Goal: Task Accomplishment & Management: Use online tool/utility

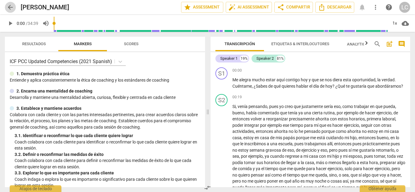
click at [6, 9] on span "arrow_back" at bounding box center [10, 7] width 11 height 7
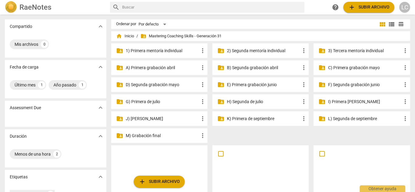
click at [266, 87] on p "E) Primera grabación junio" at bounding box center [263, 85] width 73 height 6
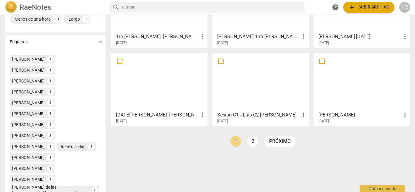
scroll to position [147, 0]
click at [247, 138] on li "2" at bounding box center [252, 141] width 11 height 11
click at [252, 141] on link "2" at bounding box center [252, 141] width 11 height 11
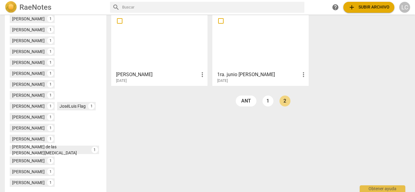
scroll to position [191, 0]
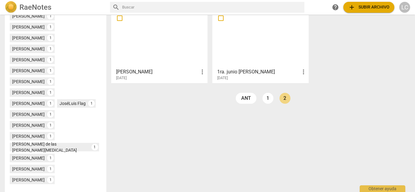
click at [132, 67] on div "lucy correa more_vert 2025-06-17" at bounding box center [159, 73] width 93 height 15
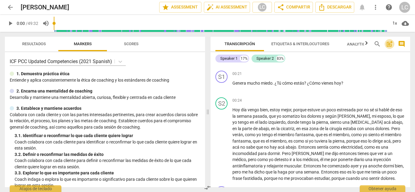
click at [390, 42] on span "post_add" at bounding box center [389, 43] width 7 height 7
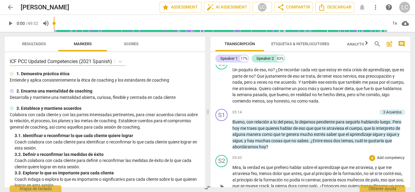
scroll to position [488, 0]
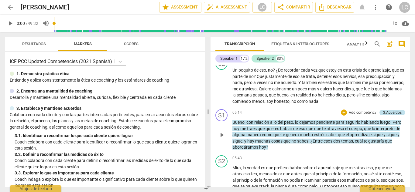
click at [392, 115] on div "3.Acuerdos" at bounding box center [392, 112] width 19 height 5
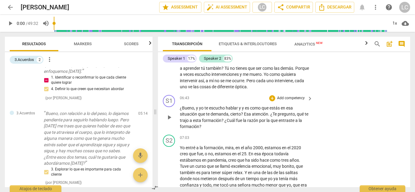
scroll to position [707, 0]
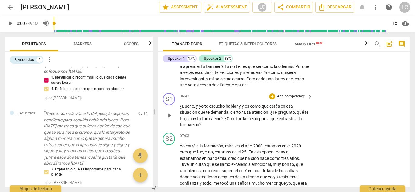
click at [284, 95] on p "Add competency" at bounding box center [291, 96] width 29 height 5
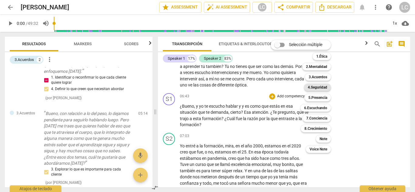
click at [318, 88] on b "4.Seguridad" at bounding box center [317, 87] width 19 height 7
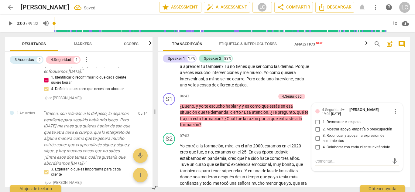
scroll to position [99, 0]
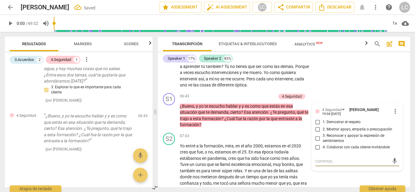
click at [78, 43] on span "Markers" at bounding box center [83, 44] width 18 height 5
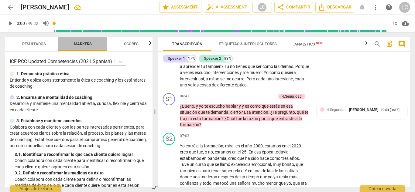
click at [78, 43] on span "Markers" at bounding box center [83, 44] width 18 height 5
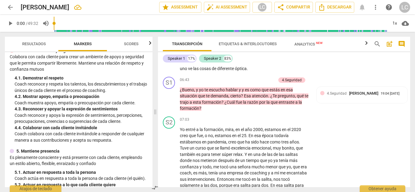
scroll to position [184, 0]
click at [306, 79] on span "keyboard_arrow_right" at bounding box center [309, 80] width 7 height 7
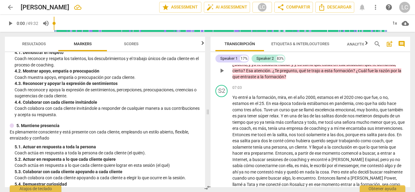
scroll to position [165, 0]
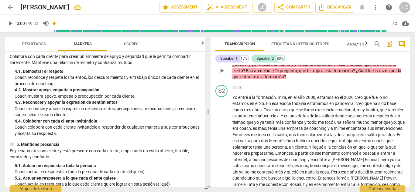
click at [392, 57] on div "4.Seguridad" at bounding box center [392, 54] width 20 height 5
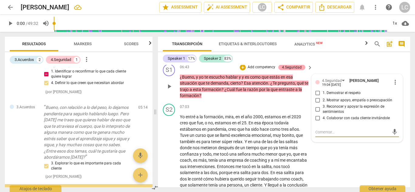
scroll to position [55, 0]
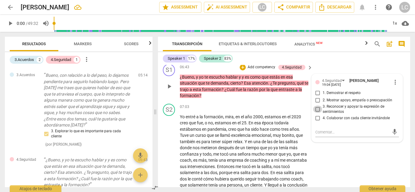
click at [318, 108] on input "3. Reconocer y apoyar la expresión de sentimientos" at bounding box center [318, 109] width 10 height 7
checkbox input "true"
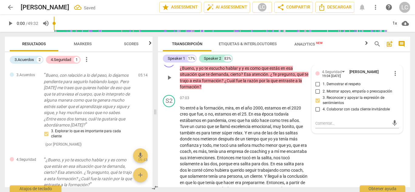
scroll to position [741, 0]
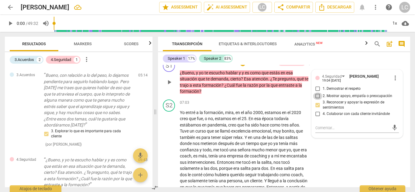
click at [316, 95] on input "2. Mostrar apoyo, empatía o preocupación" at bounding box center [318, 96] width 10 height 7
checkbox input "true"
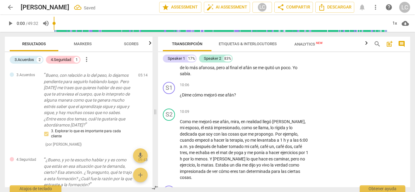
scroll to position [950, 0]
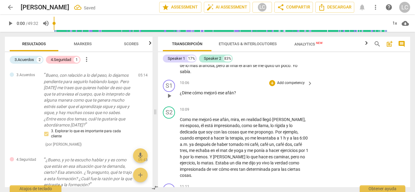
click at [292, 83] on p "Add competency" at bounding box center [291, 83] width 29 height 5
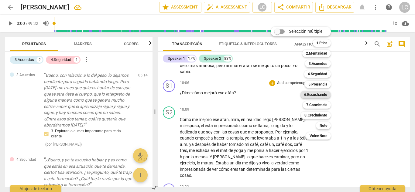
click at [319, 94] on b "6.Escuchando" at bounding box center [315, 94] width 23 height 7
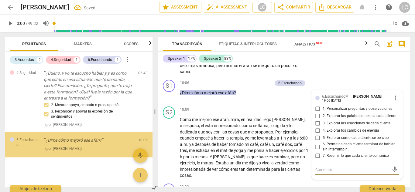
scroll to position [142, 0]
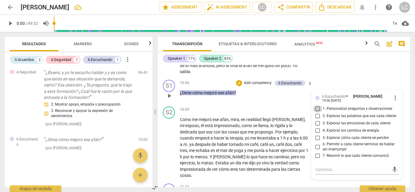
click at [317, 108] on input "1. Personalizar preguntas y observaciones" at bounding box center [318, 108] width 10 height 7
checkbox input "true"
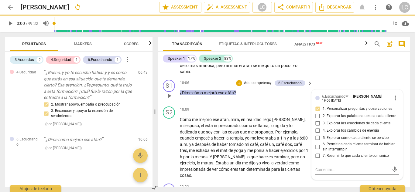
drag, startPoint x: 317, startPoint y: 108, endPoint x: 317, endPoint y: 116, distance: 8.2
click at [317, 116] on div "1. Personalizar preguntas y observaciones 2. Explorar las palabras que usa cada…" at bounding box center [357, 132] width 84 height 54
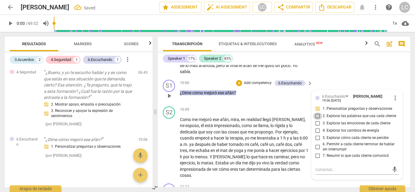
click at [317, 116] on input "2. Explorar las palabras que usa cada cliente" at bounding box center [318, 116] width 10 height 7
checkbox input "true"
click at [315, 139] on input "5. Explorar cómo cada cliente se percibe" at bounding box center [318, 138] width 10 height 7
checkbox input "true"
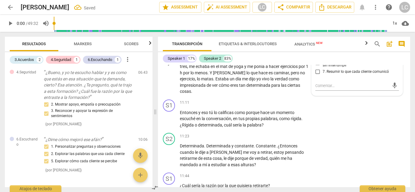
scroll to position [1036, 0]
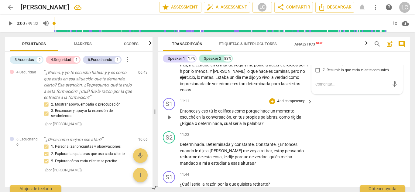
click at [287, 99] on p "Add competency" at bounding box center [291, 101] width 29 height 5
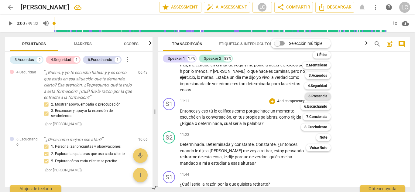
click at [317, 95] on b "5.Presencia" at bounding box center [317, 96] width 19 height 7
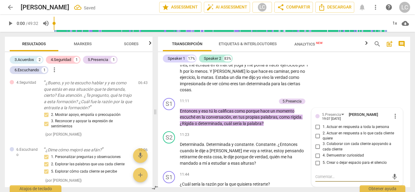
scroll to position [222, 0]
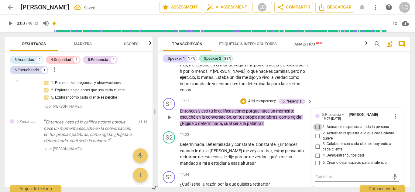
click at [317, 124] on input "1. Actuar en respuesta a toda la persona" at bounding box center [318, 127] width 10 height 7
checkbox input "true"
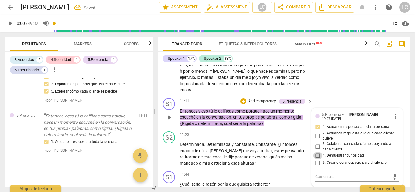
click at [316, 152] on input "4. Demuestrar curiosidad" at bounding box center [318, 155] width 10 height 7
checkbox input "true"
click at [265, 99] on p "Add competency" at bounding box center [262, 101] width 29 height 5
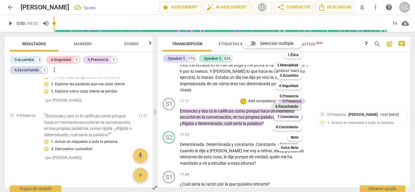
click at [290, 105] on b "6.Escuchando" at bounding box center [286, 106] width 23 height 7
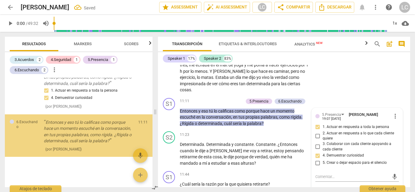
scroll to position [286, 0]
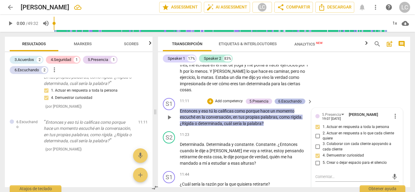
click at [295, 99] on div "6.Escuchando" at bounding box center [289, 101] width 23 height 5
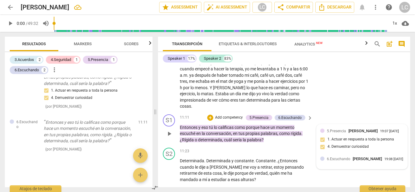
scroll to position [1017, 0]
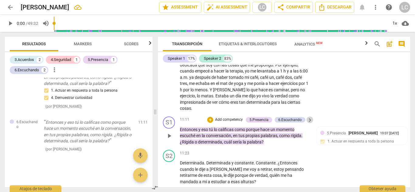
click at [307, 117] on span "keyboard_arrow_right" at bounding box center [309, 120] width 7 height 7
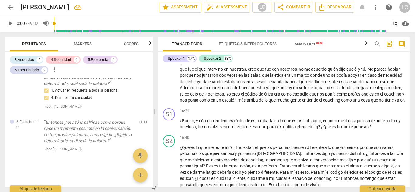
scroll to position [204, 0]
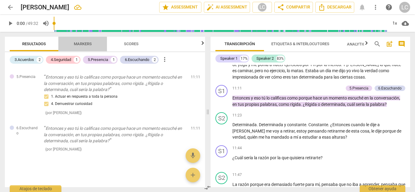
click at [77, 41] on span "Markers" at bounding box center [83, 44] width 33 height 8
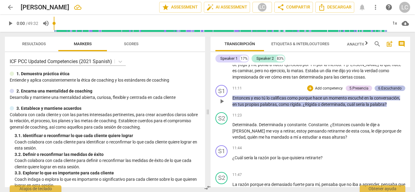
click at [390, 91] on div "6.Escuchando" at bounding box center [389, 88] width 23 height 5
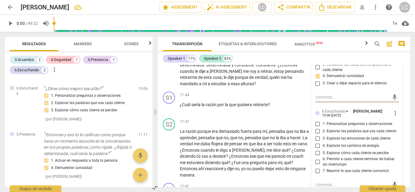
scroll to position [1116, 0]
click at [316, 120] on input "1. Personalizar preguntas y observaciones" at bounding box center [318, 123] width 10 height 7
checkbox input "true"
click at [317, 167] on input "7. Resumir lo que cada cliente comunicó" at bounding box center [318, 170] width 10 height 7
checkbox input "true"
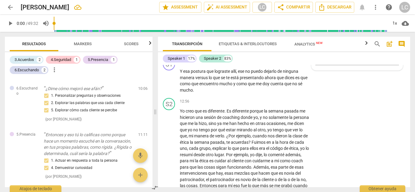
scroll to position [1240, 0]
